Goal: Transaction & Acquisition: Purchase product/service

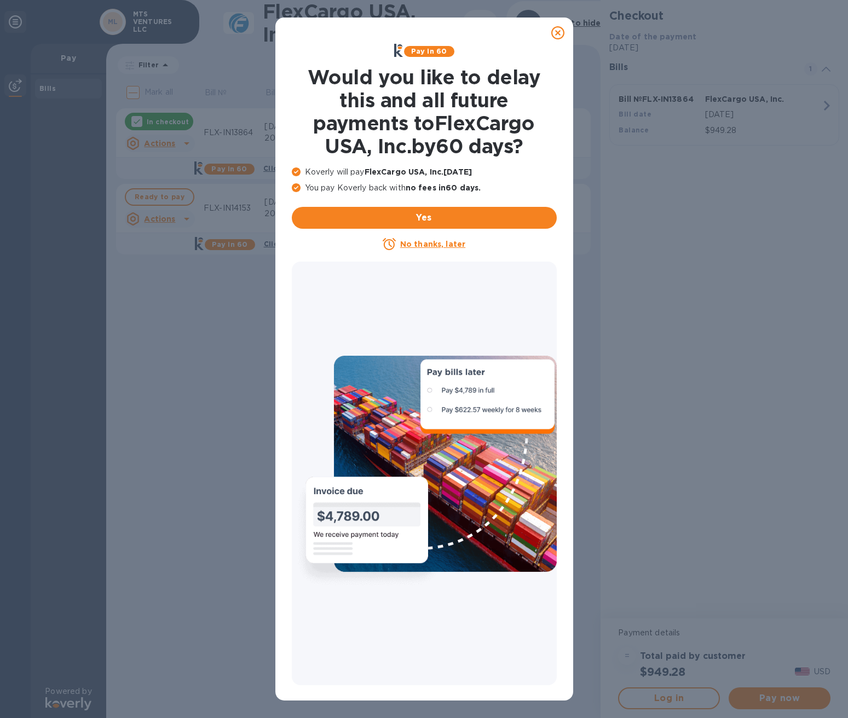
click at [559, 34] on icon at bounding box center [557, 32] width 13 height 13
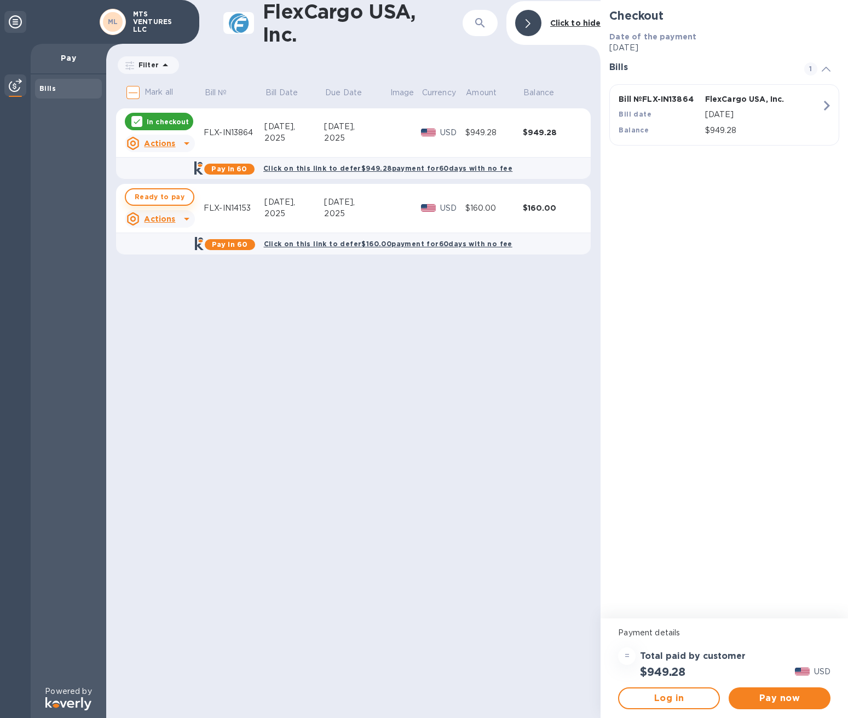
click at [166, 196] on span "Ready to pay" at bounding box center [160, 196] width 50 height 13
checkbox input "true"
click at [782, 698] on span "Pay now" at bounding box center [779, 698] width 84 height 13
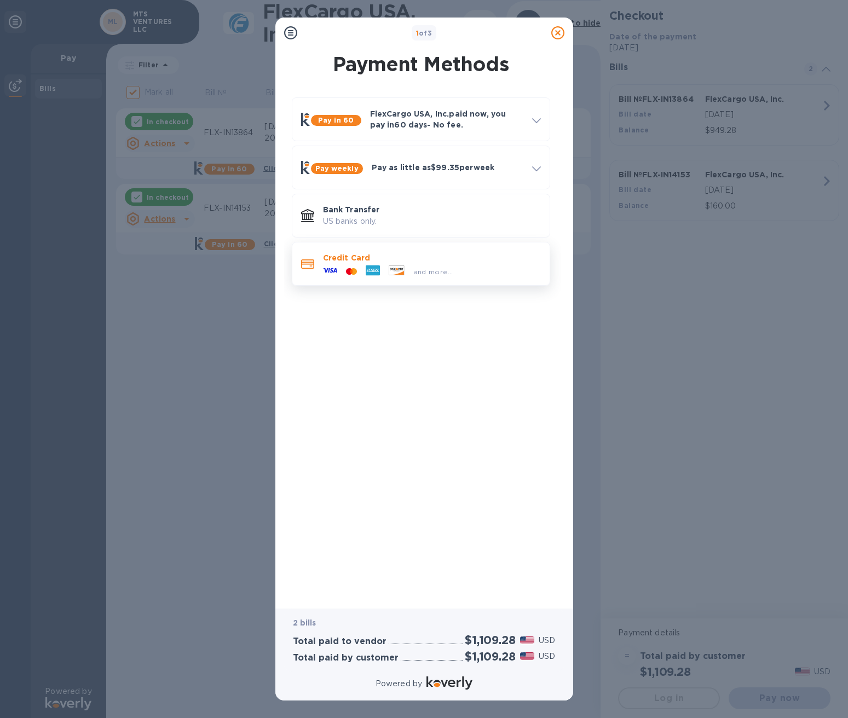
click at [361, 270] on div at bounding box center [372, 271] width 23 height 16
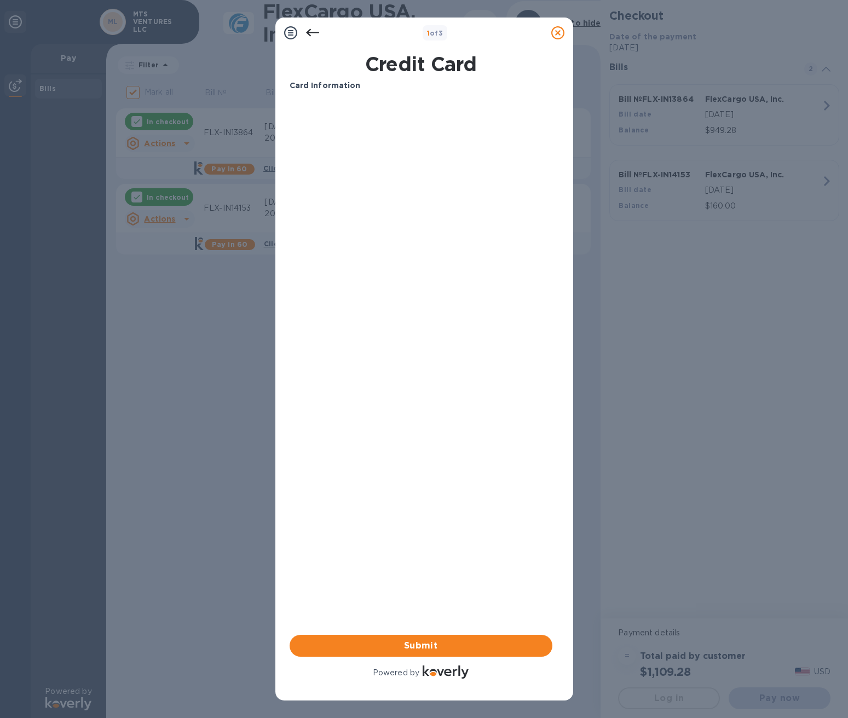
click at [326, 92] on div "Card Information" at bounding box center [420, 86] width 271 height 20
click at [310, 32] on icon at bounding box center [311, 33] width 13 height 8
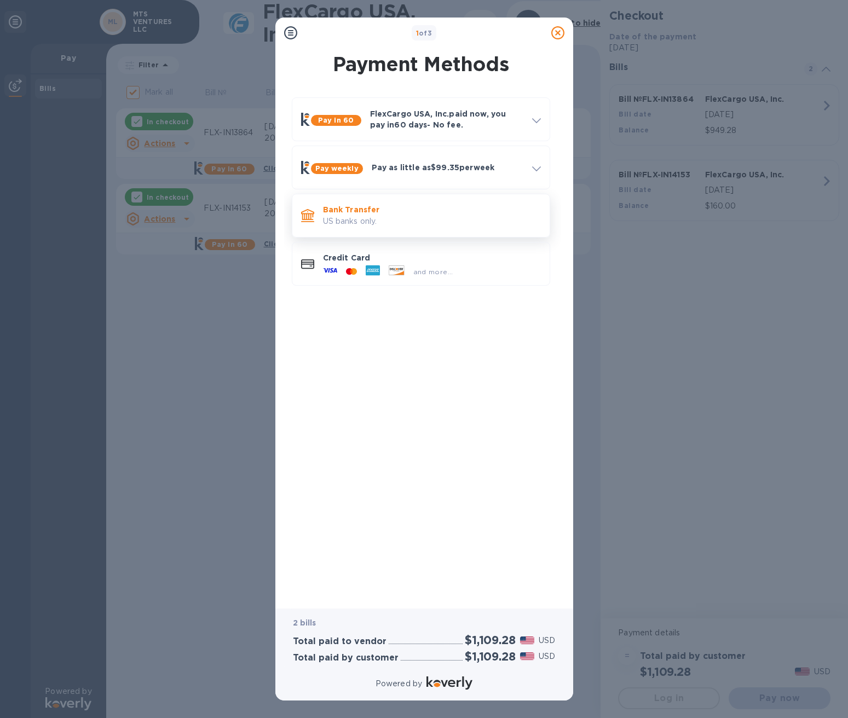
click at [343, 214] on p "Bank Transfer" at bounding box center [432, 209] width 218 height 11
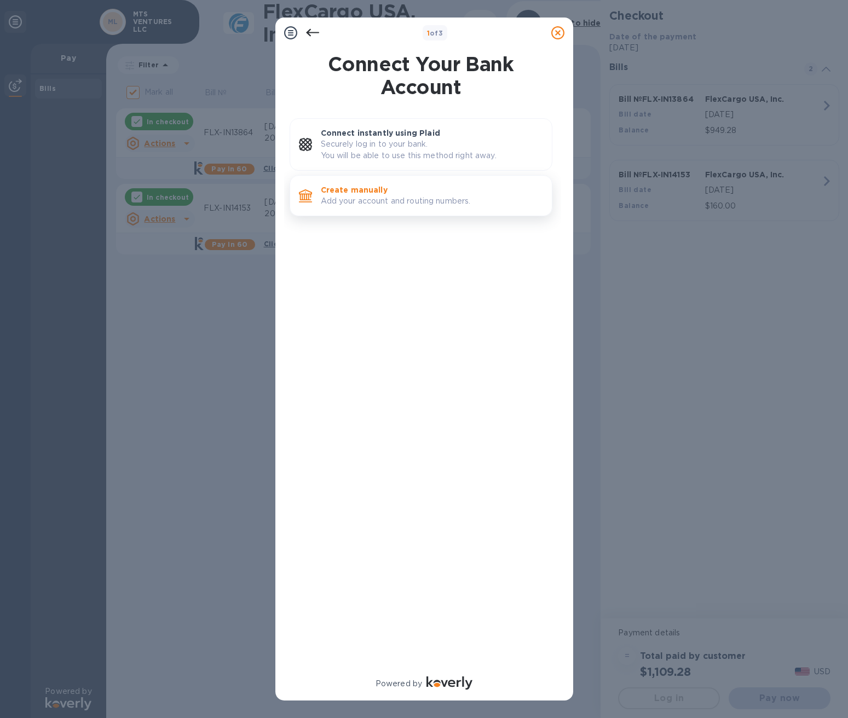
click at [343, 200] on p "Add your account and routing numbers." at bounding box center [432, 200] width 222 height 11
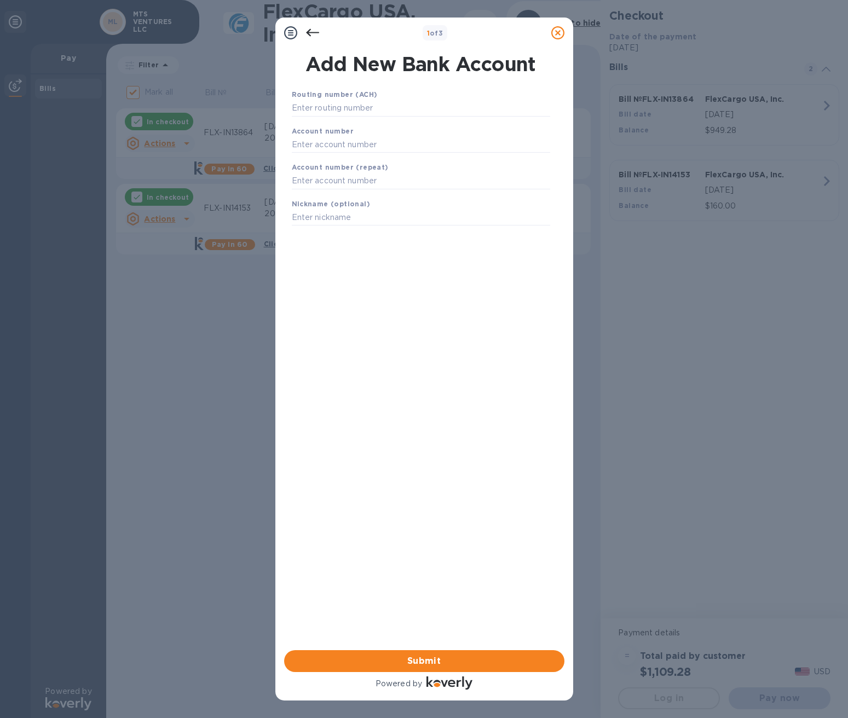
click at [312, 28] on icon at bounding box center [312, 32] width 13 height 13
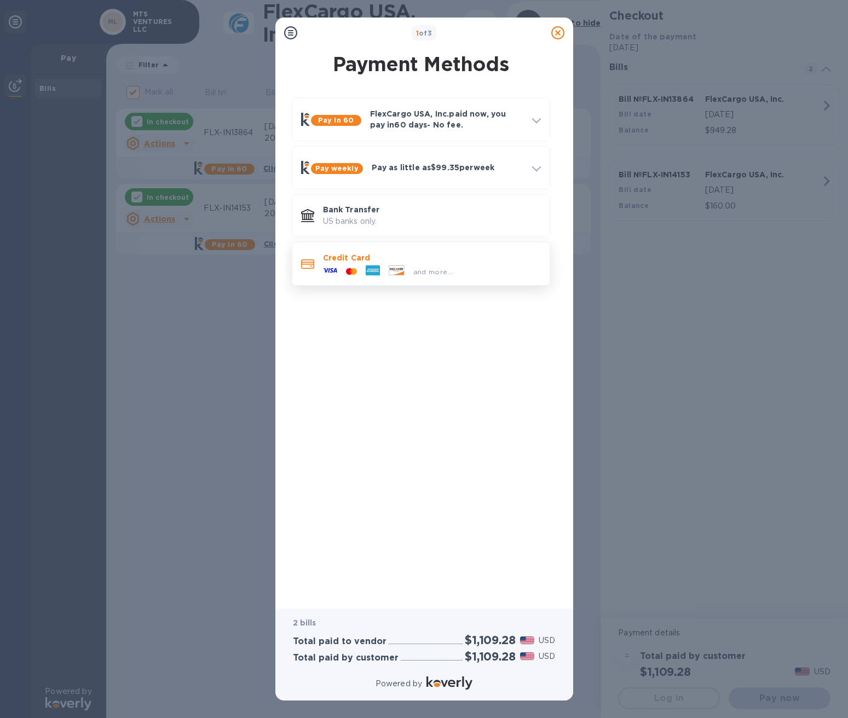
click at [341, 260] on p "Credit Card" at bounding box center [432, 257] width 218 height 11
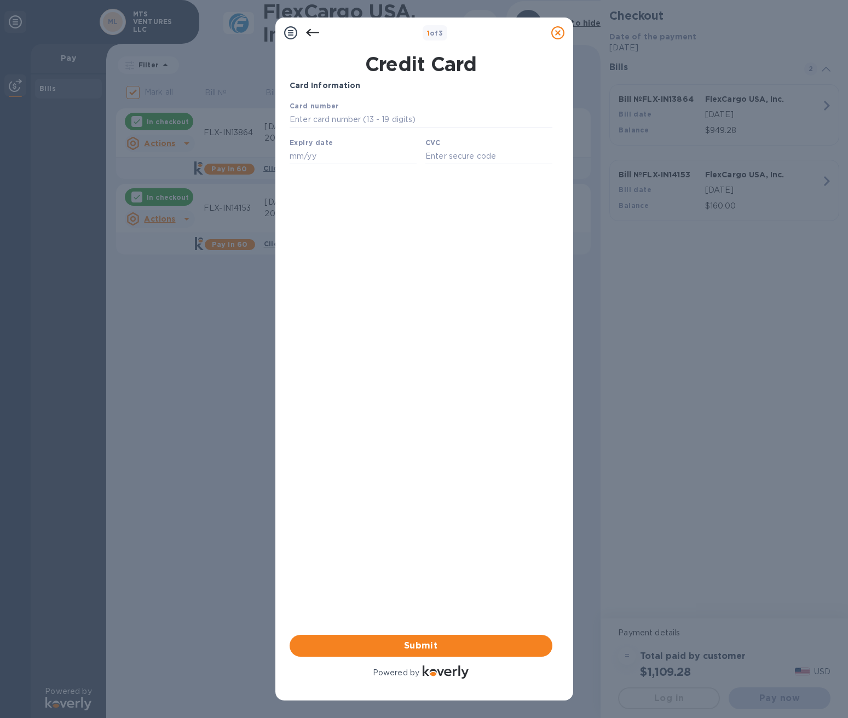
click at [308, 31] on icon at bounding box center [311, 33] width 13 height 8
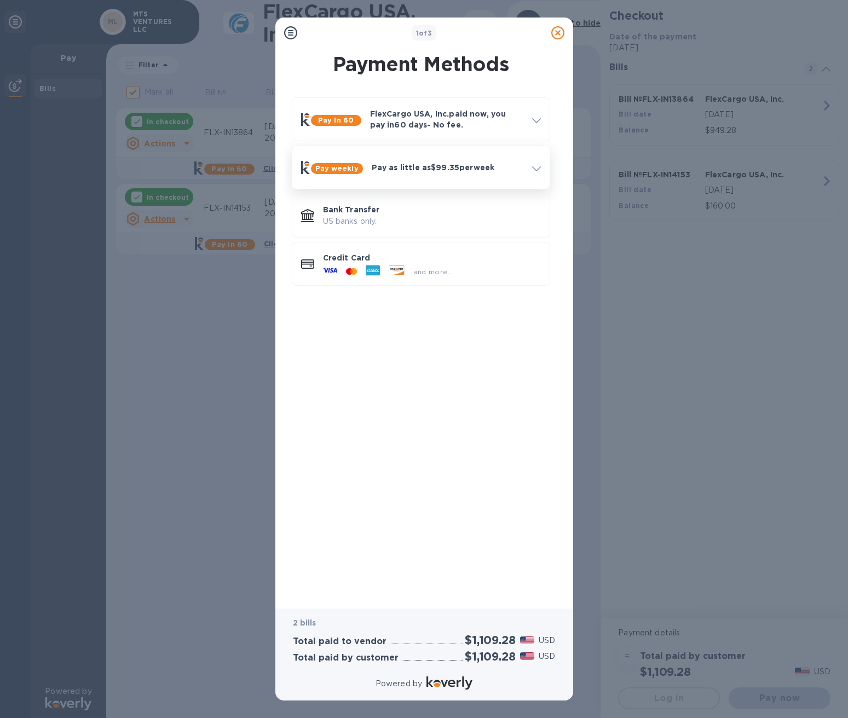
click at [391, 160] on div "Pay as little as $99.35 per week" at bounding box center [447, 168] width 160 height 20
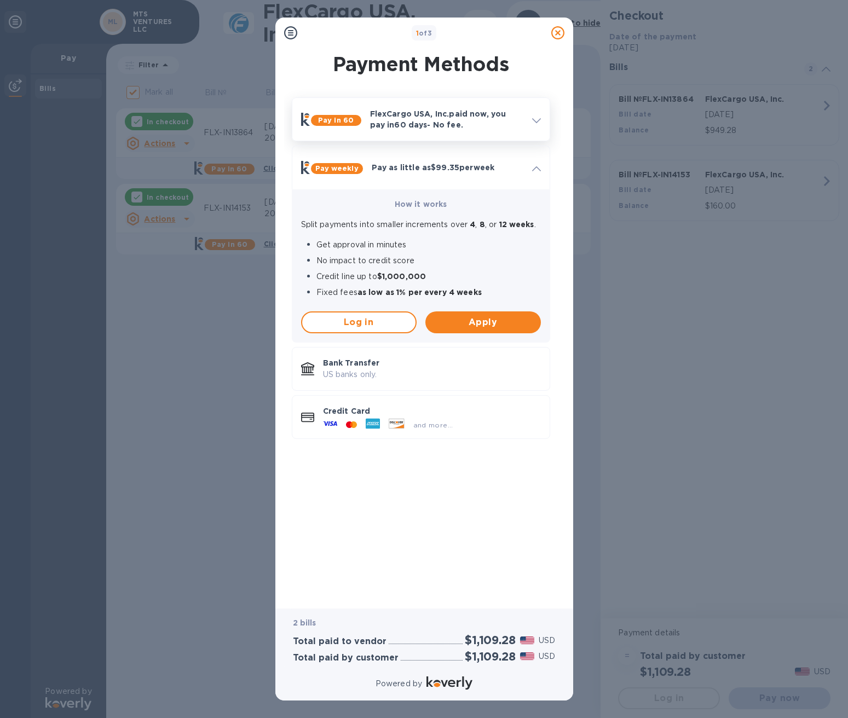
click at [427, 113] on p "FlexCargo USA, Inc. paid now, you pay [DATE] - No fee." at bounding box center [446, 119] width 153 height 22
